Goal: Navigation & Orientation: Find specific page/section

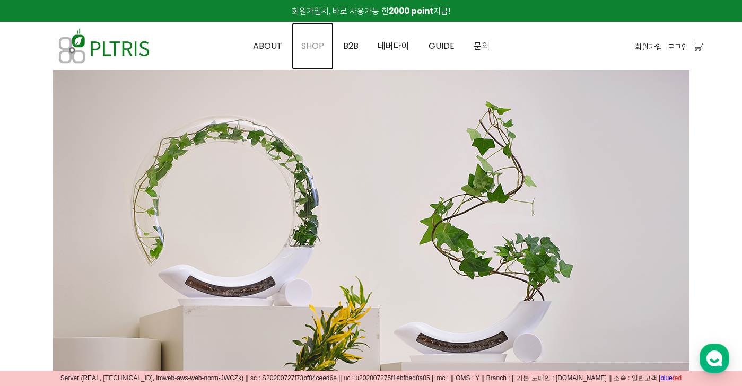
click at [313, 43] on span "SHOP" at bounding box center [312, 46] width 23 height 12
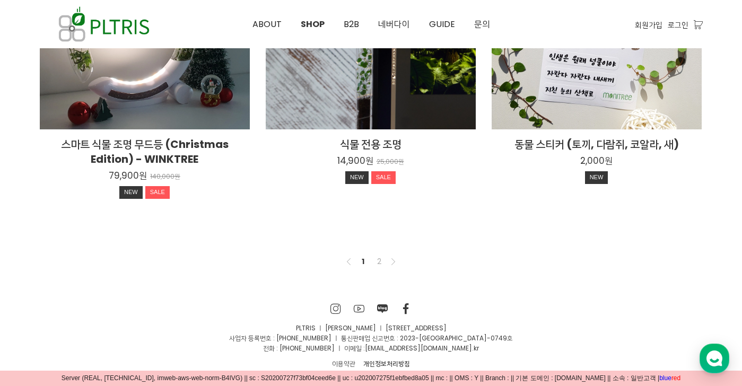
scroll to position [894, 0]
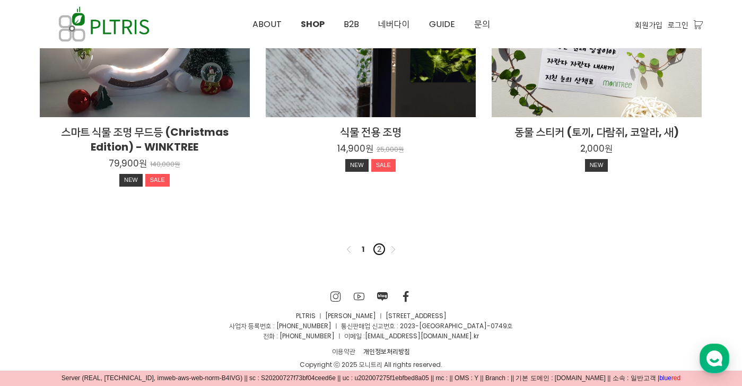
click at [380, 248] on link "2" at bounding box center [379, 249] width 13 height 13
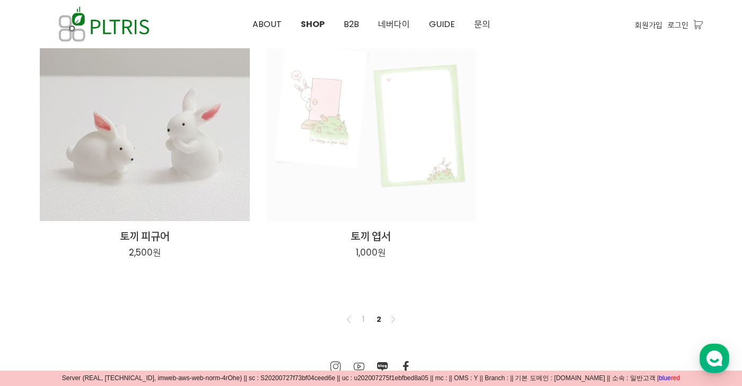
scroll to position [172, 0]
